Goal: Information Seeking & Learning: Check status

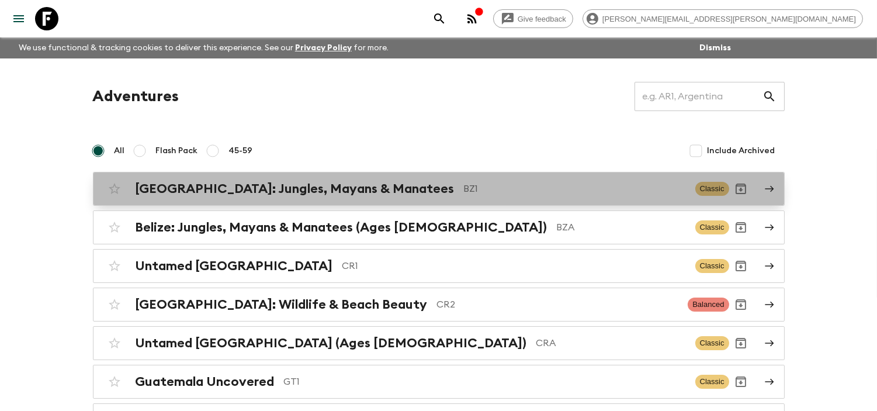
click at [366, 196] on div "[GEOGRAPHIC_DATA]: Jungles, Mayans & Manatees BZ1" at bounding box center [411, 188] width 550 height 15
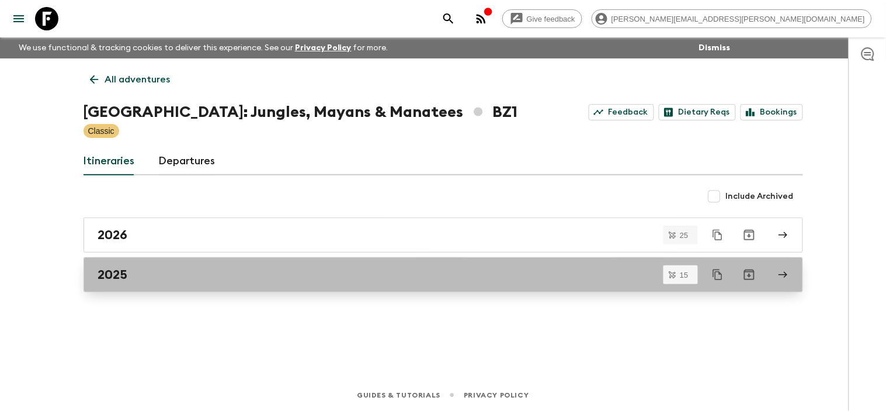
click at [170, 266] on link "2025" at bounding box center [444, 274] width 720 height 35
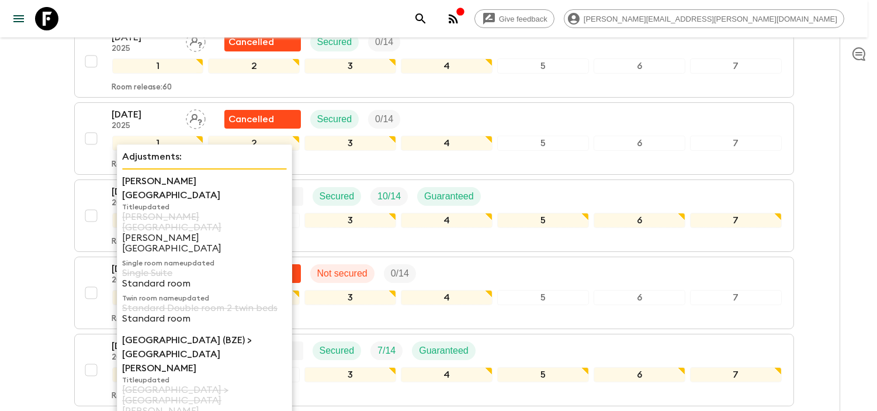
scroll to position [389, 0]
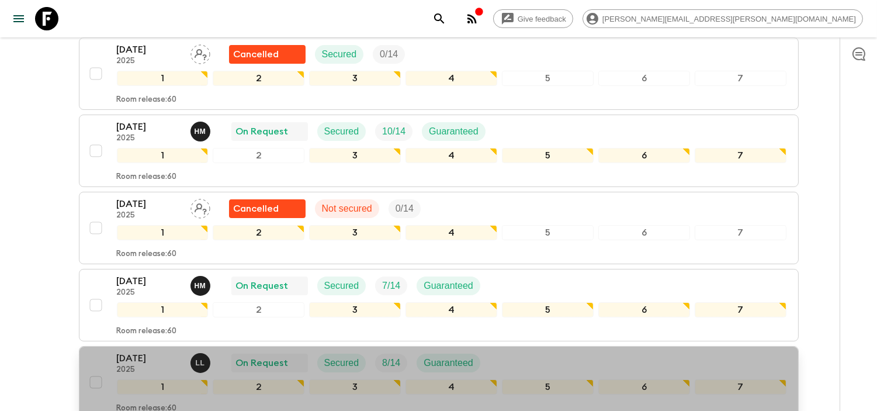
click at [136, 365] on p "2025" at bounding box center [149, 369] width 64 height 9
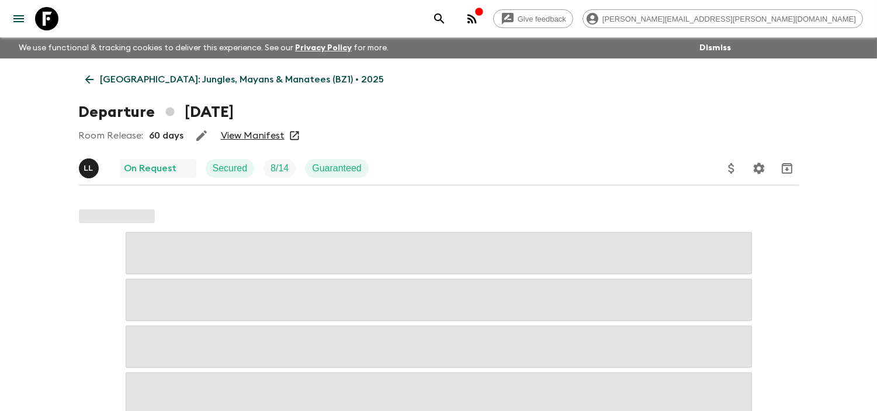
click at [234, 133] on link "View Manifest" at bounding box center [253, 136] width 64 height 12
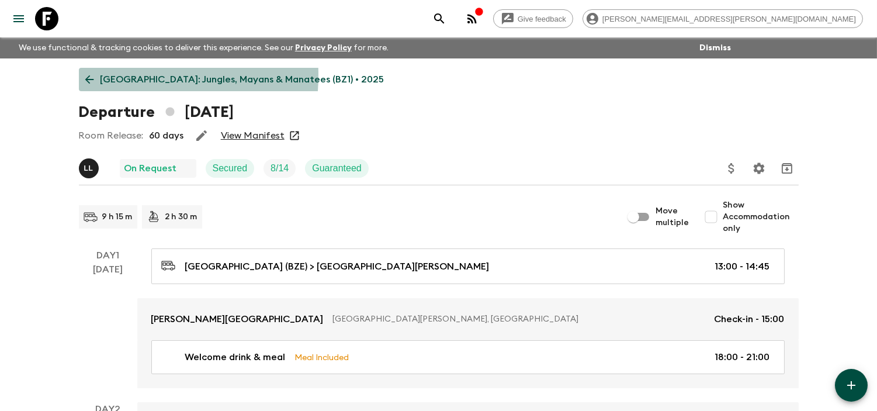
click at [85, 75] on icon at bounding box center [89, 79] width 13 height 13
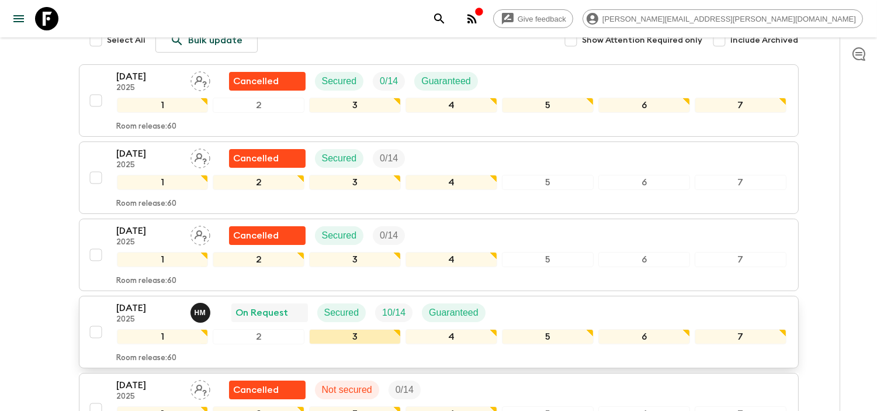
scroll to position [247, 0]
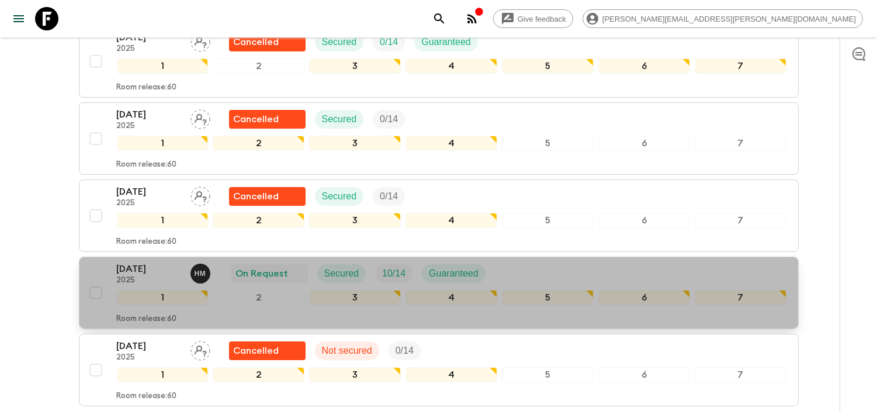
click at [146, 262] on p "[DATE]" at bounding box center [149, 269] width 64 height 14
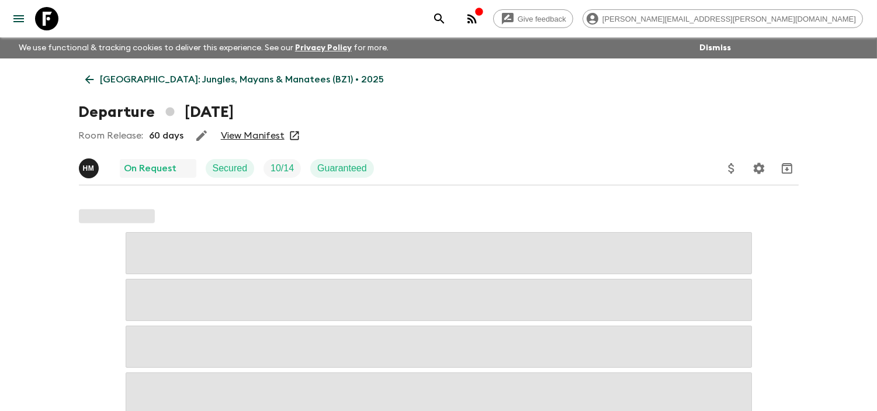
click at [240, 135] on link "View Manifest" at bounding box center [253, 136] width 64 height 12
